Goal: Information Seeking & Learning: Check status

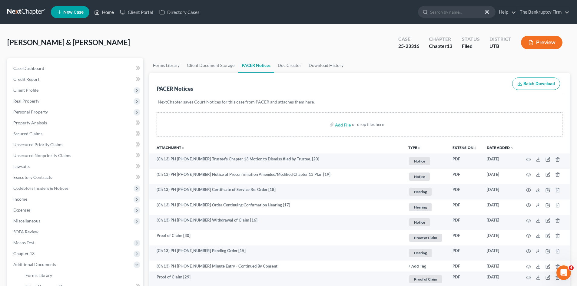
drag, startPoint x: 108, startPoint y: 10, endPoint x: 384, endPoint y: 33, distance: 276.7
click at [108, 10] on link "Home" at bounding box center [104, 12] width 26 height 11
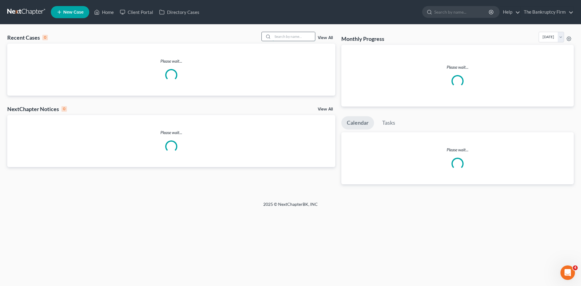
click at [280, 35] on input "search" at bounding box center [294, 36] width 42 height 9
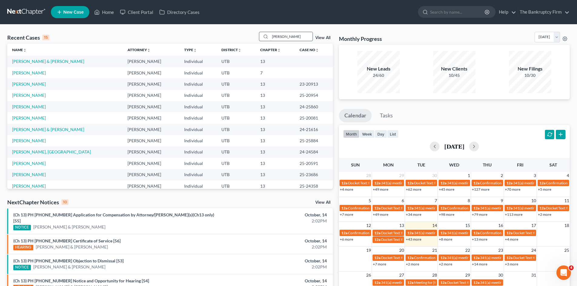
type input "[PERSON_NAME]"
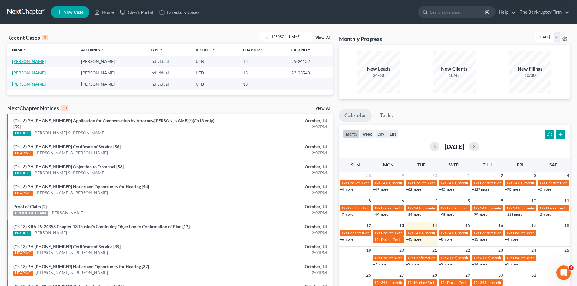
click at [32, 62] on link "[PERSON_NAME]" at bounding box center [29, 61] width 34 height 5
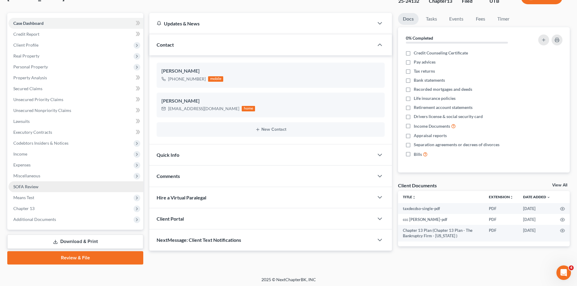
scroll to position [47, 0]
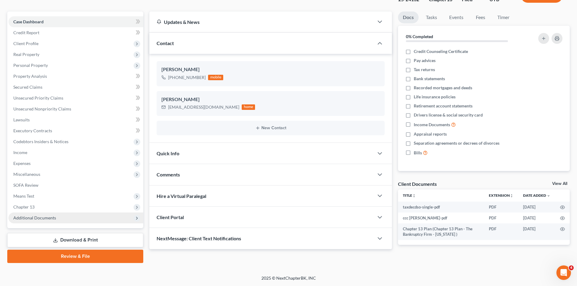
click at [48, 218] on span "Additional Documents" at bounding box center [34, 217] width 43 height 5
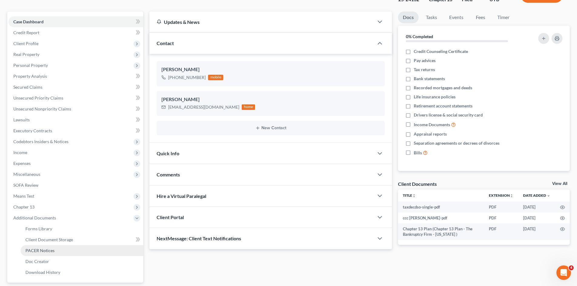
click at [42, 251] on span "PACER Notices" at bounding box center [39, 250] width 29 height 5
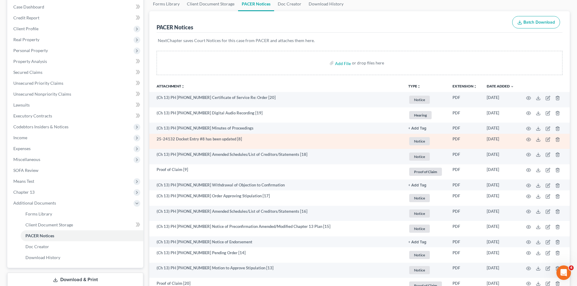
scroll to position [91, 0]
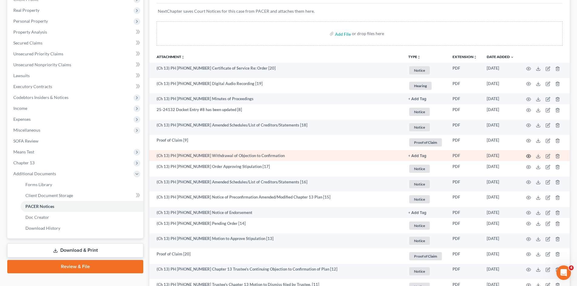
click at [528, 156] on circle "button" at bounding box center [528, 156] width 1 height 1
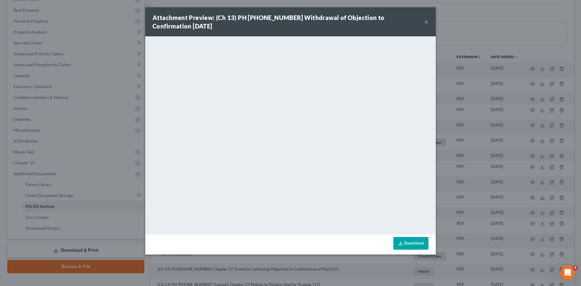
click at [428, 21] on button "×" at bounding box center [426, 21] width 4 height 7
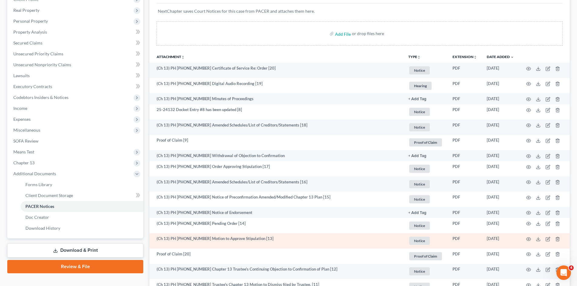
scroll to position [121, 0]
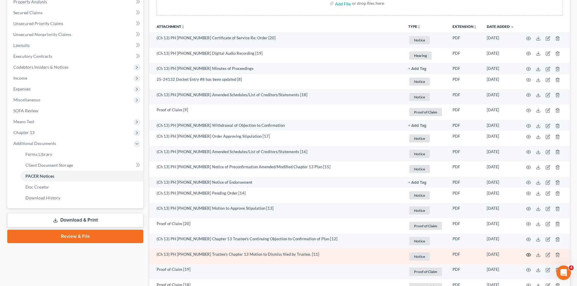
click at [529, 257] on icon "button" at bounding box center [528, 254] width 5 height 5
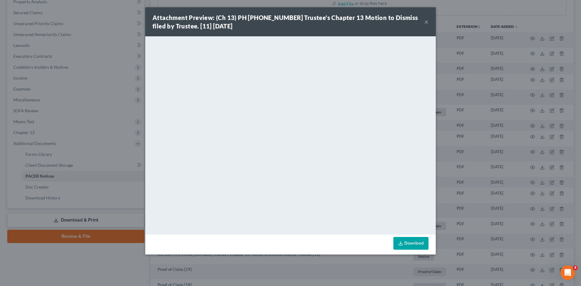
click at [426, 21] on button "×" at bounding box center [426, 21] width 4 height 7
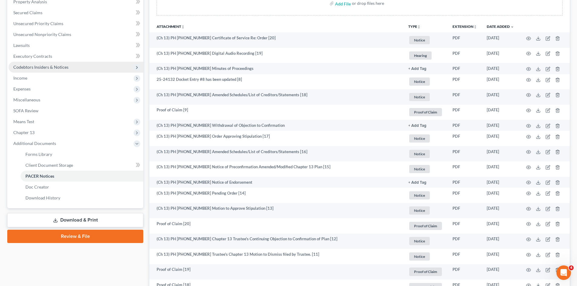
scroll to position [0, 0]
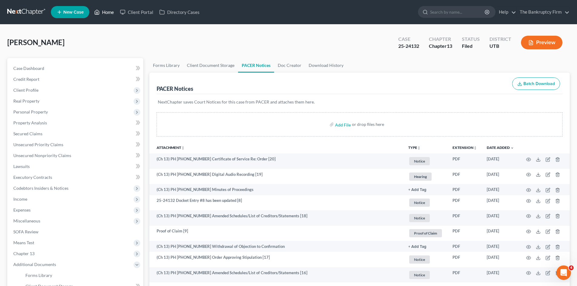
click at [104, 8] on link "Home" at bounding box center [104, 12] width 26 height 11
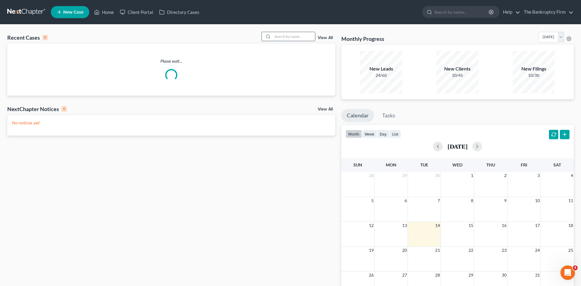
click at [291, 33] on input "search" at bounding box center [294, 36] width 42 height 9
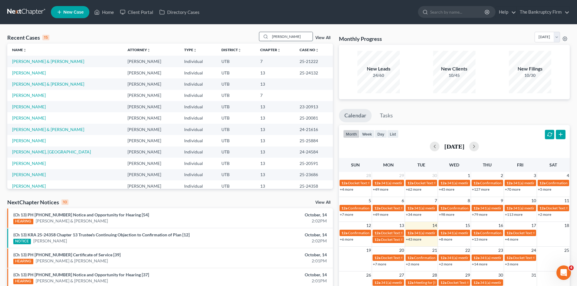
type input "[PERSON_NAME]"
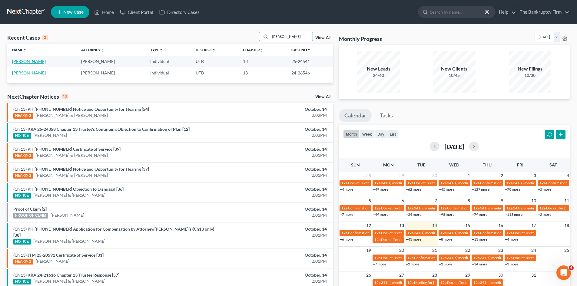
click at [17, 60] on link "[PERSON_NAME]" at bounding box center [29, 61] width 34 height 5
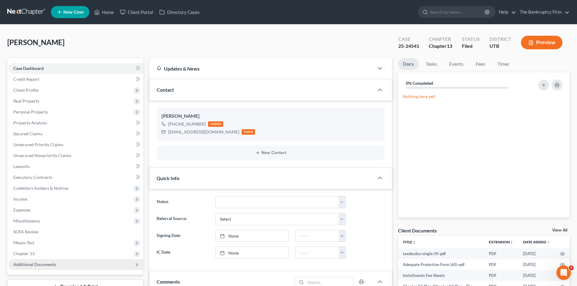
click at [41, 265] on span "Additional Documents" at bounding box center [34, 264] width 43 height 5
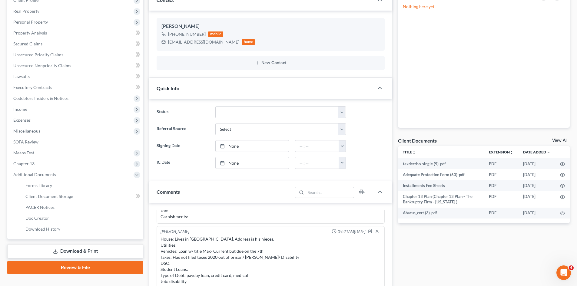
scroll to position [91, 0]
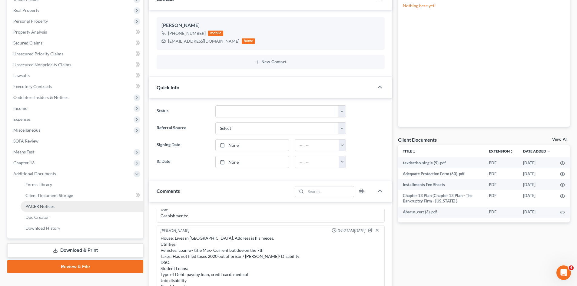
click at [39, 204] on span "PACER Notices" at bounding box center [39, 206] width 29 height 5
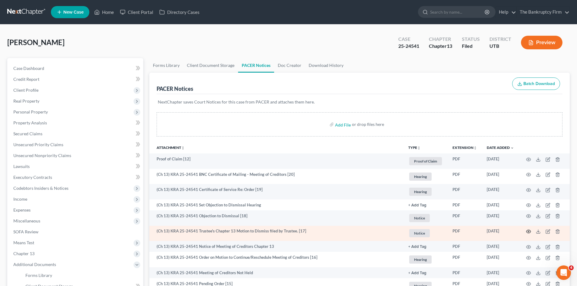
click at [527, 232] on icon "button" at bounding box center [528, 231] width 5 height 5
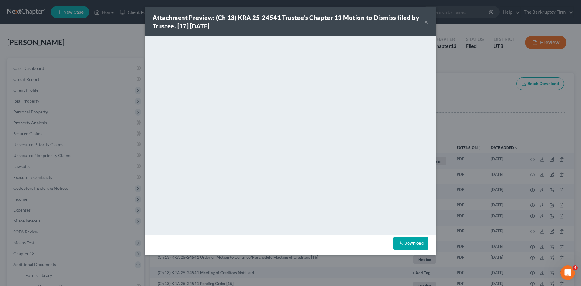
click at [426, 21] on button "×" at bounding box center [426, 21] width 4 height 7
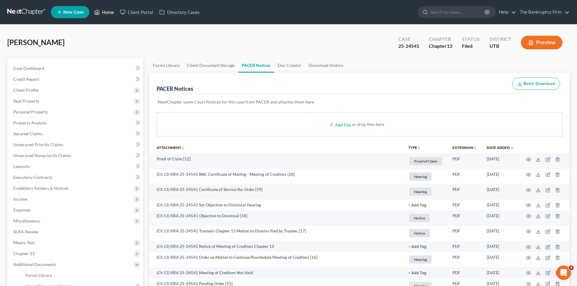
click at [103, 12] on link "Home" at bounding box center [104, 12] width 26 height 11
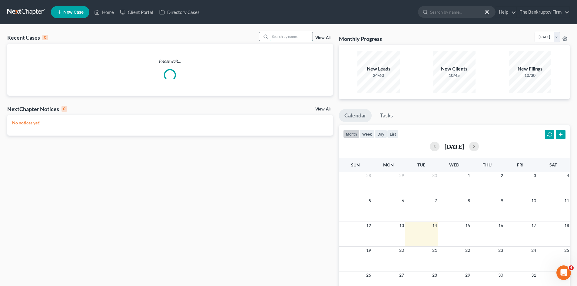
click at [287, 36] on input "search" at bounding box center [291, 36] width 42 height 9
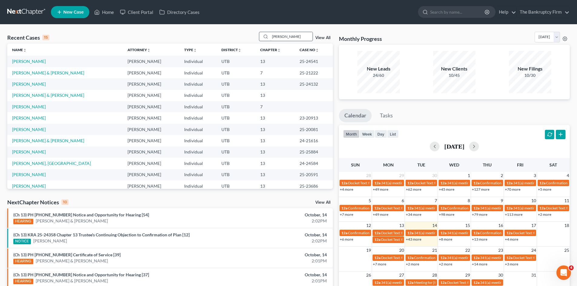
type input "[PERSON_NAME]"
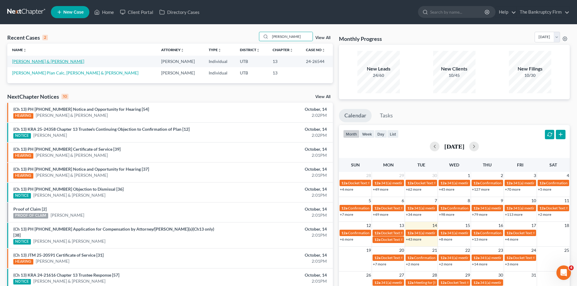
click at [16, 61] on link "[PERSON_NAME] & [PERSON_NAME]" at bounding box center [48, 61] width 72 height 5
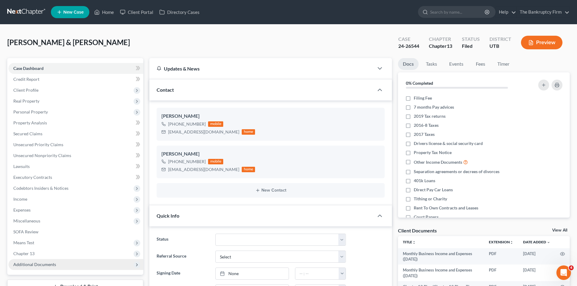
scroll to position [42, 0]
click at [33, 265] on span "Additional Documents" at bounding box center [34, 264] width 43 height 5
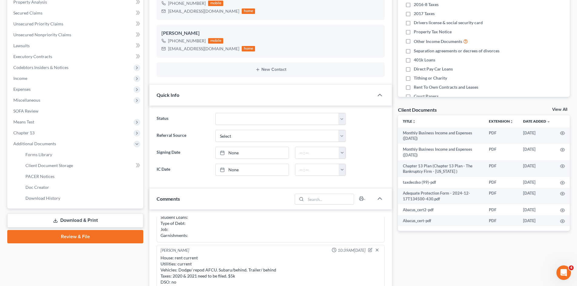
scroll to position [121, 0]
click at [34, 174] on span "PACER Notices" at bounding box center [39, 175] width 29 height 5
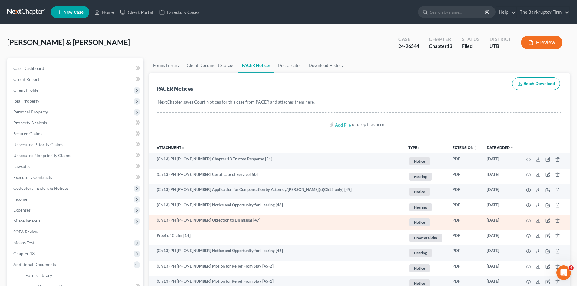
scroll to position [30, 0]
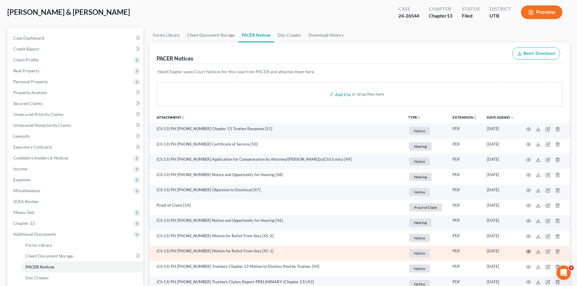
click at [527, 250] on icon "button" at bounding box center [528, 251] width 5 height 3
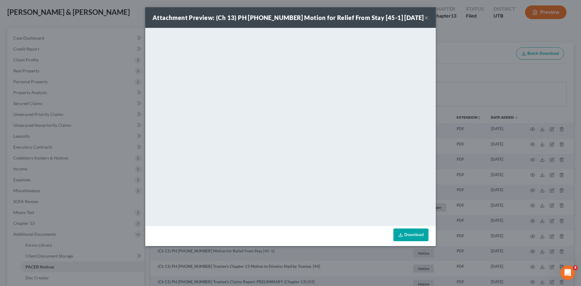
click at [426, 16] on button "×" at bounding box center [426, 17] width 4 height 7
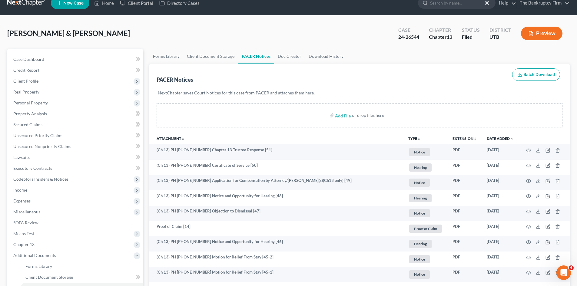
scroll to position [0, 0]
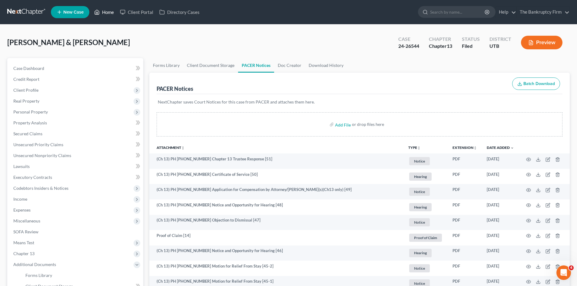
click at [106, 13] on link "Home" at bounding box center [104, 12] width 26 height 11
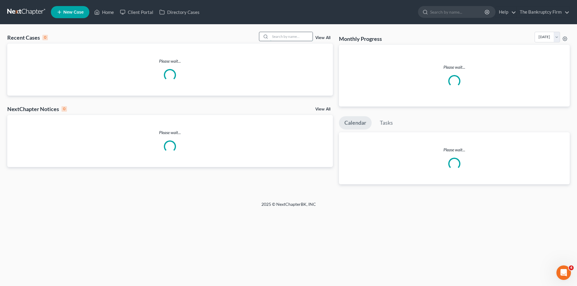
click at [279, 37] on input "search" at bounding box center [291, 36] width 42 height 9
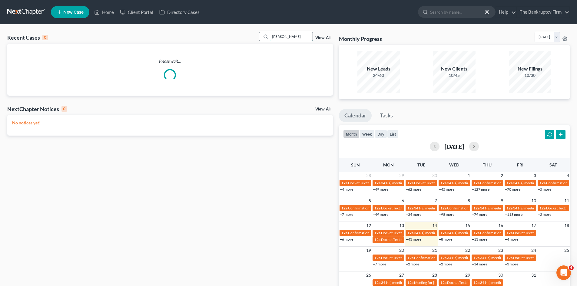
type input "[PERSON_NAME]"
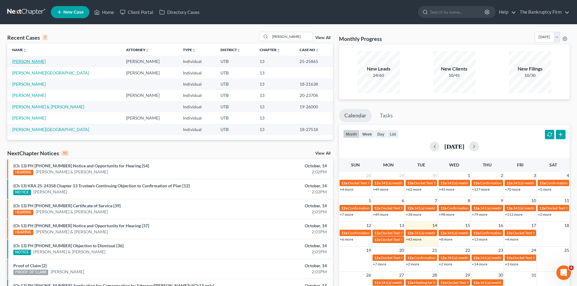
click at [28, 62] on link "[PERSON_NAME]" at bounding box center [29, 61] width 34 height 5
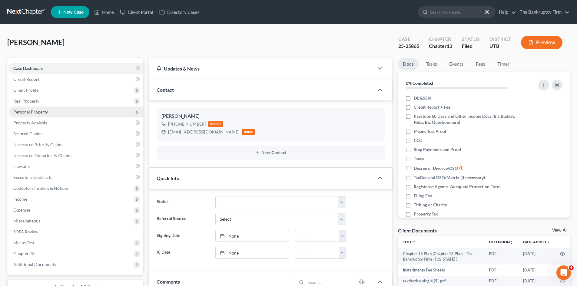
scroll to position [48, 0]
click at [27, 110] on span "Personal Property" at bounding box center [30, 111] width 35 height 5
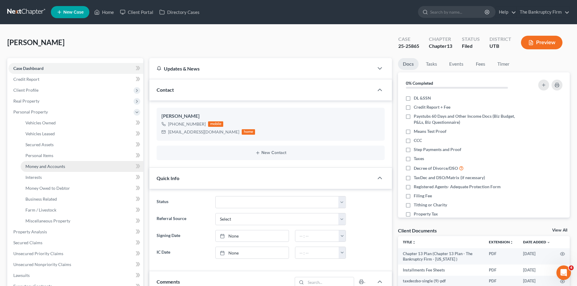
click at [38, 165] on span "Money and Accounts" at bounding box center [45, 166] width 40 height 5
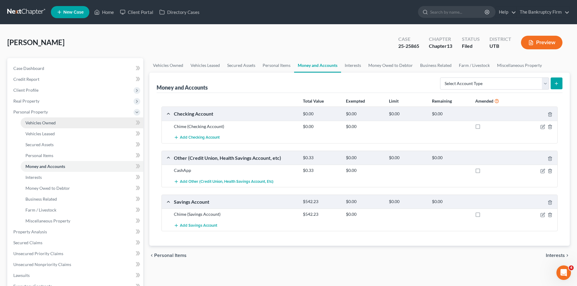
click at [41, 123] on span "Vehicles Owned" at bounding box center [40, 122] width 30 height 5
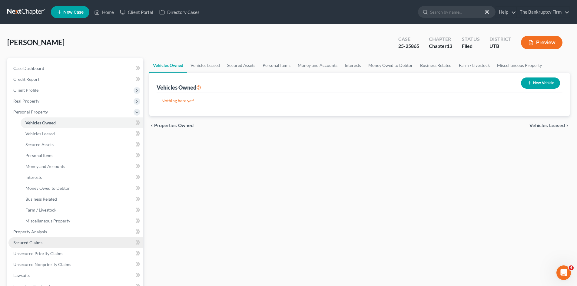
click at [32, 241] on span "Secured Claims" at bounding box center [27, 242] width 29 height 5
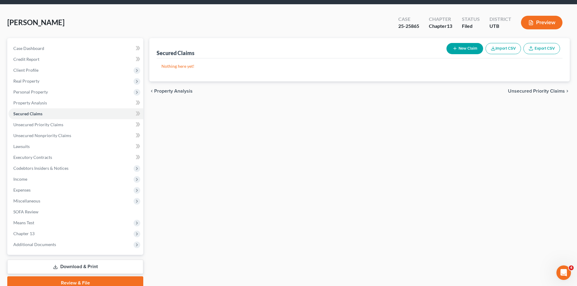
scroll to position [47, 0]
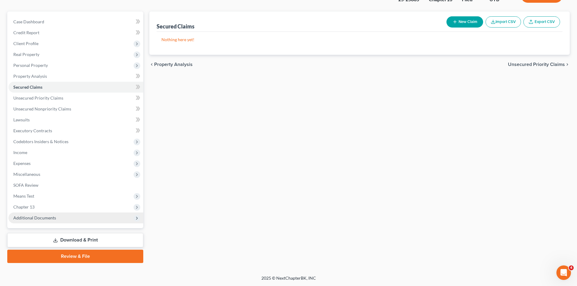
click at [44, 219] on span "Additional Documents" at bounding box center [34, 217] width 43 height 5
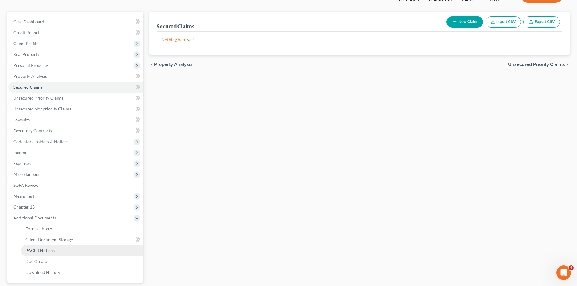
click at [44, 251] on span "PACER Notices" at bounding box center [39, 250] width 29 height 5
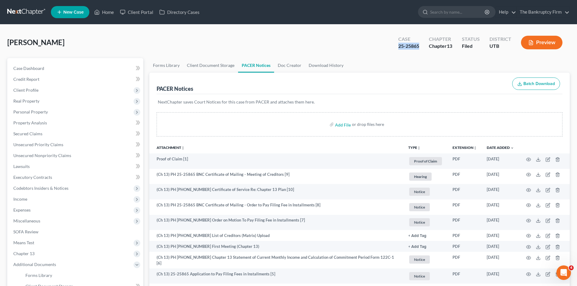
drag, startPoint x: 419, startPoint y: 44, endPoint x: 398, endPoint y: 46, distance: 20.4
click at [398, 46] on div "25-25865" at bounding box center [408, 46] width 21 height 7
copy div "25-25865"
drag, startPoint x: 103, startPoint y: 11, endPoint x: 299, endPoint y: 44, distance: 198.9
click at [103, 11] on link "Home" at bounding box center [104, 12] width 26 height 11
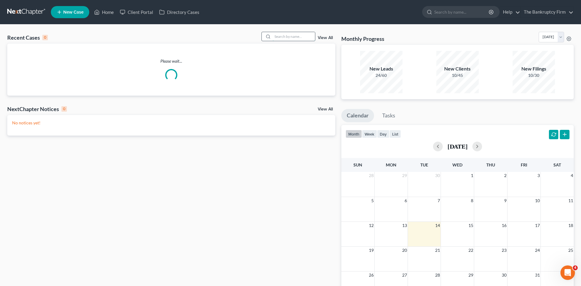
click at [280, 36] on input "search" at bounding box center [294, 36] width 42 height 9
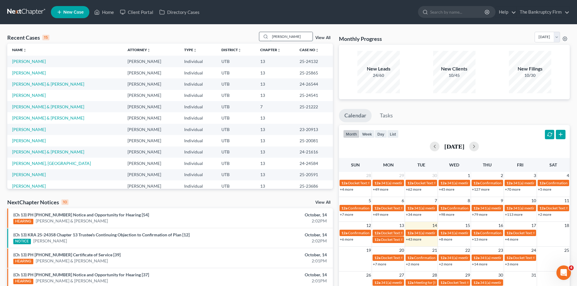
type input "[PERSON_NAME]"
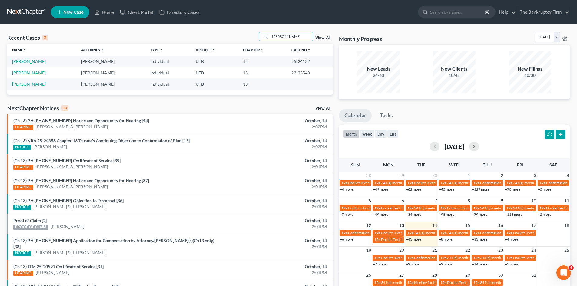
click at [29, 72] on link "[PERSON_NAME]" at bounding box center [29, 72] width 34 height 5
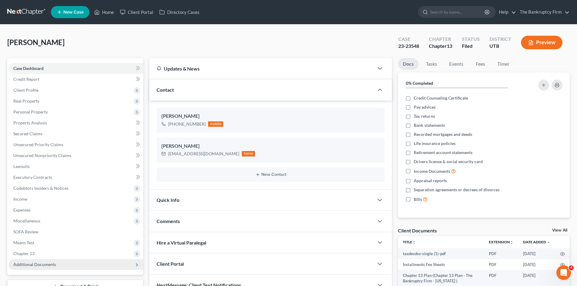
click at [23, 267] on span "Additional Documents" at bounding box center [75, 264] width 135 height 11
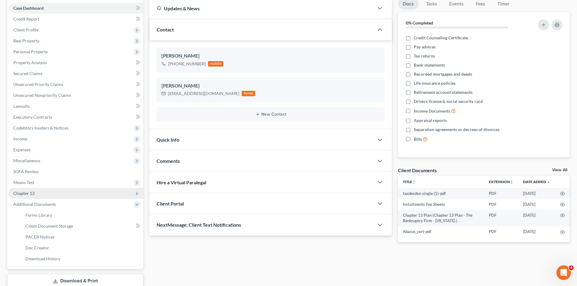
scroll to position [61, 0]
click at [43, 237] on span "PACER Notices" at bounding box center [39, 236] width 29 height 5
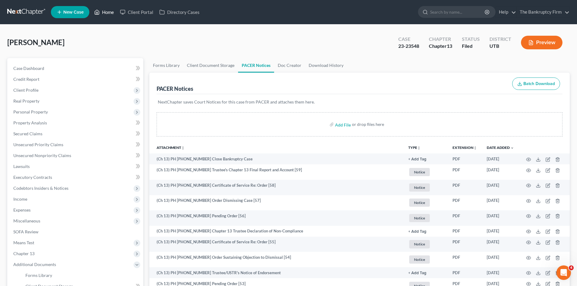
click at [105, 10] on link "Home" at bounding box center [104, 12] width 26 height 11
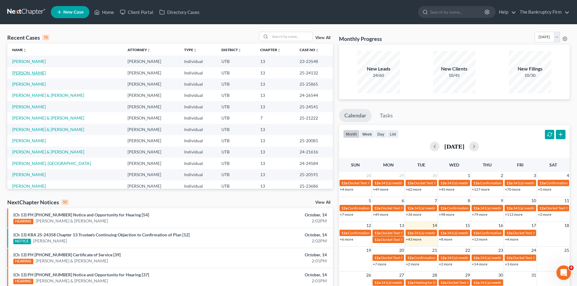
click at [17, 72] on link "[PERSON_NAME]" at bounding box center [29, 72] width 34 height 5
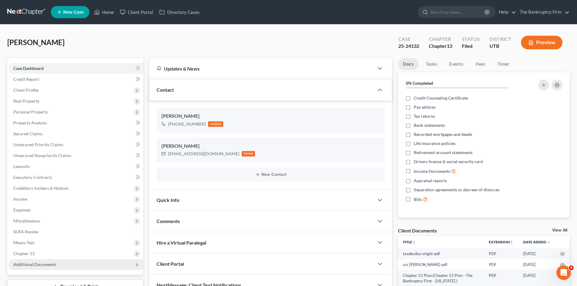
click at [32, 265] on span "Additional Documents" at bounding box center [34, 264] width 43 height 5
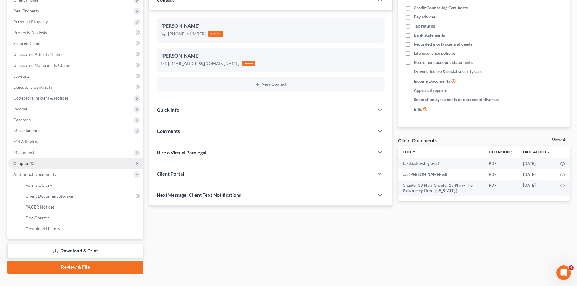
scroll to position [101, 0]
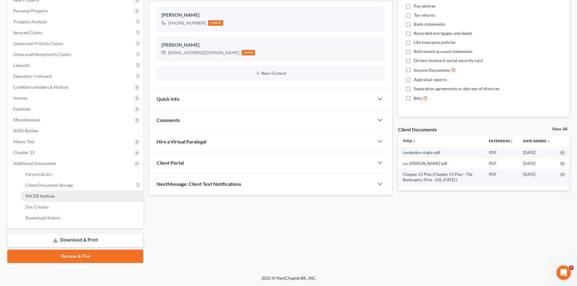
click at [43, 197] on span "PACER Notices" at bounding box center [39, 195] width 29 height 5
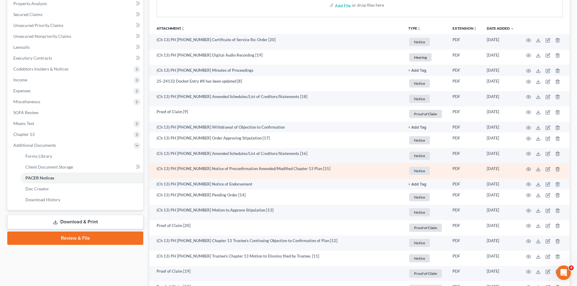
scroll to position [91, 0]
